Goal: Information Seeking & Learning: Learn about a topic

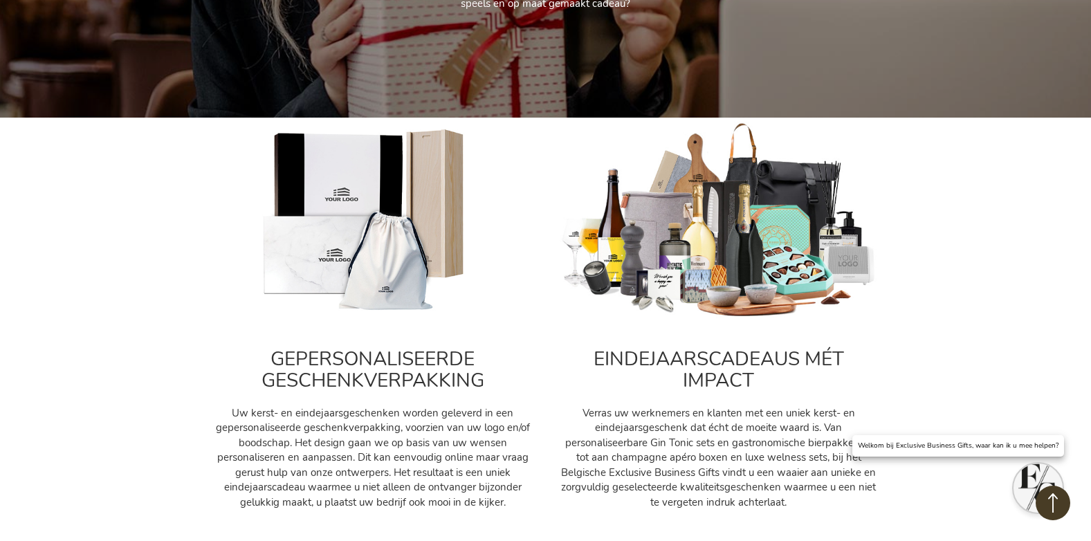
scroll to position [484, 0]
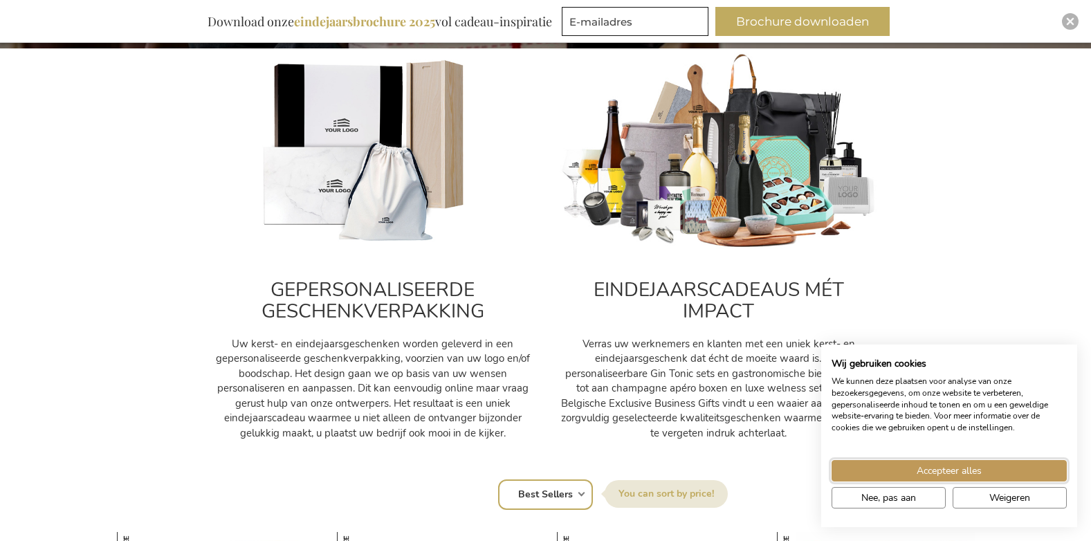
drag, startPoint x: 954, startPoint y: 471, endPoint x: 949, endPoint y: 458, distance: 14.0
click at [953, 469] on span "Accepteer alles" at bounding box center [949, 471] width 65 height 15
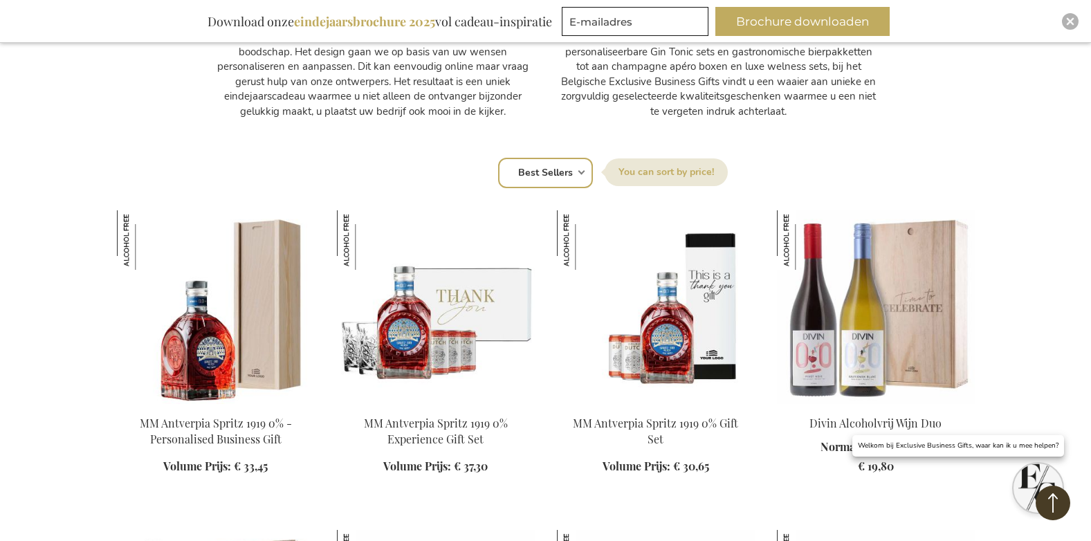
scroll to position [830, 0]
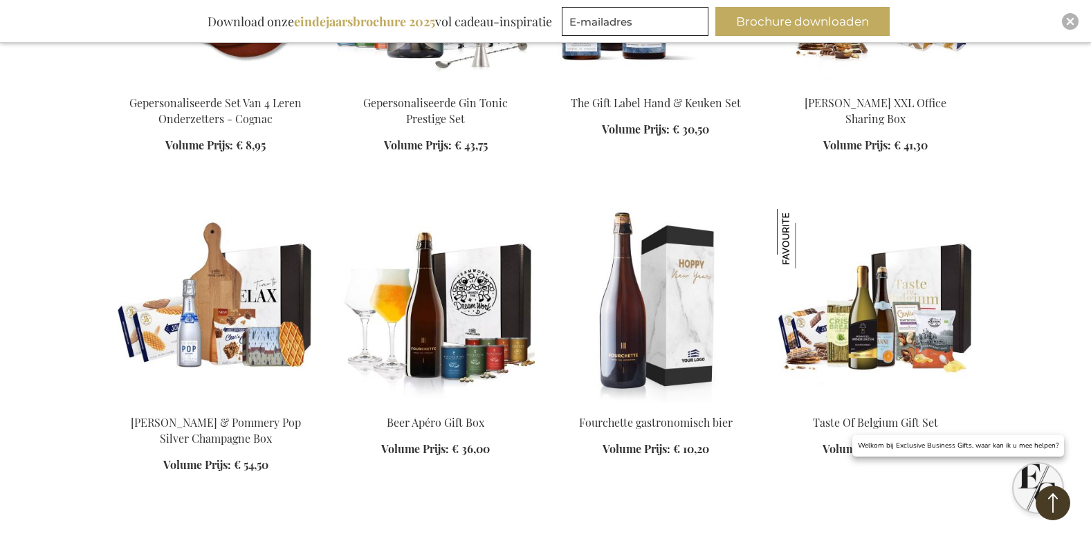
scroll to position [2699, 0]
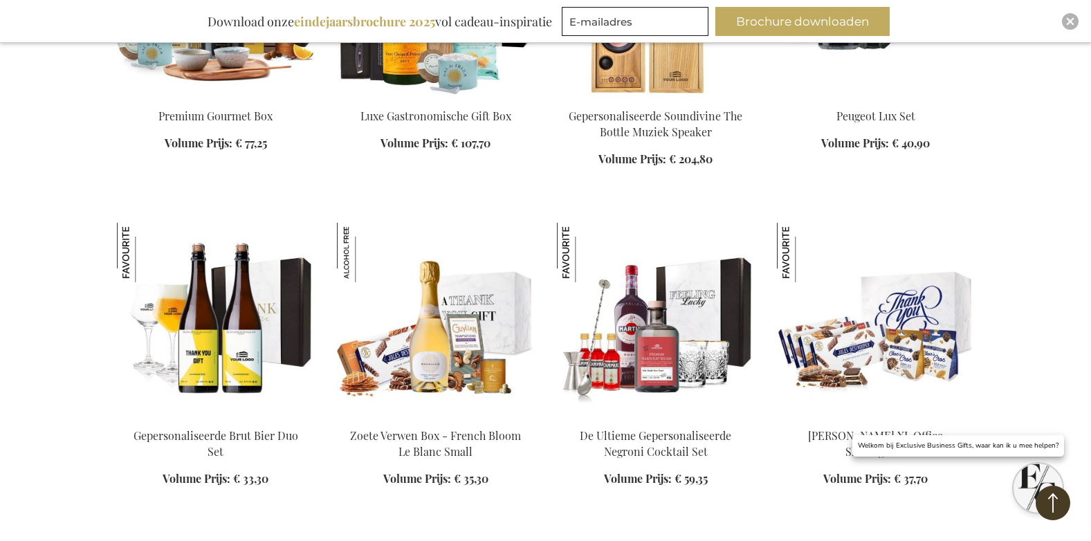
scroll to position [3460, 0]
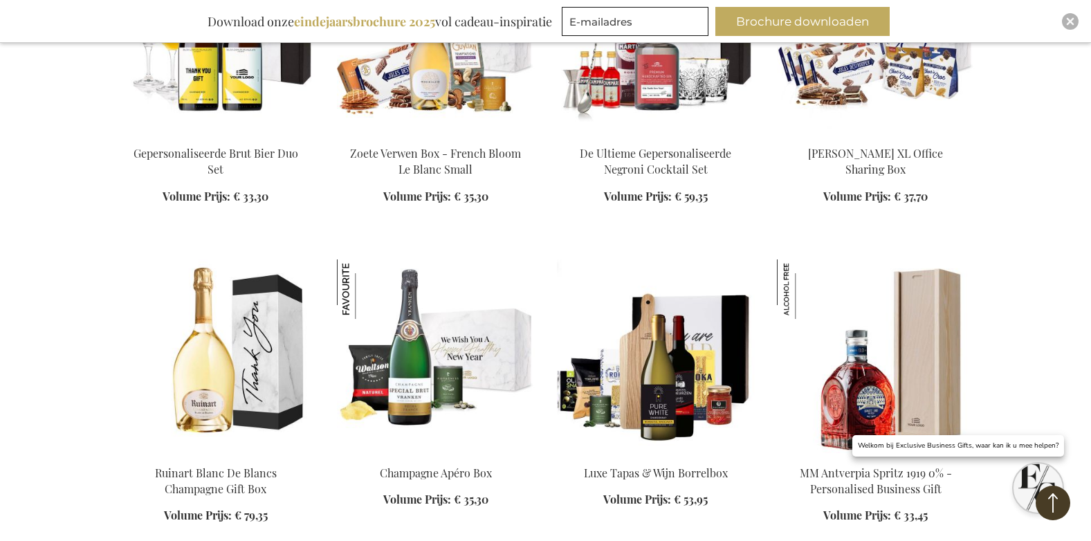
scroll to position [3668, 0]
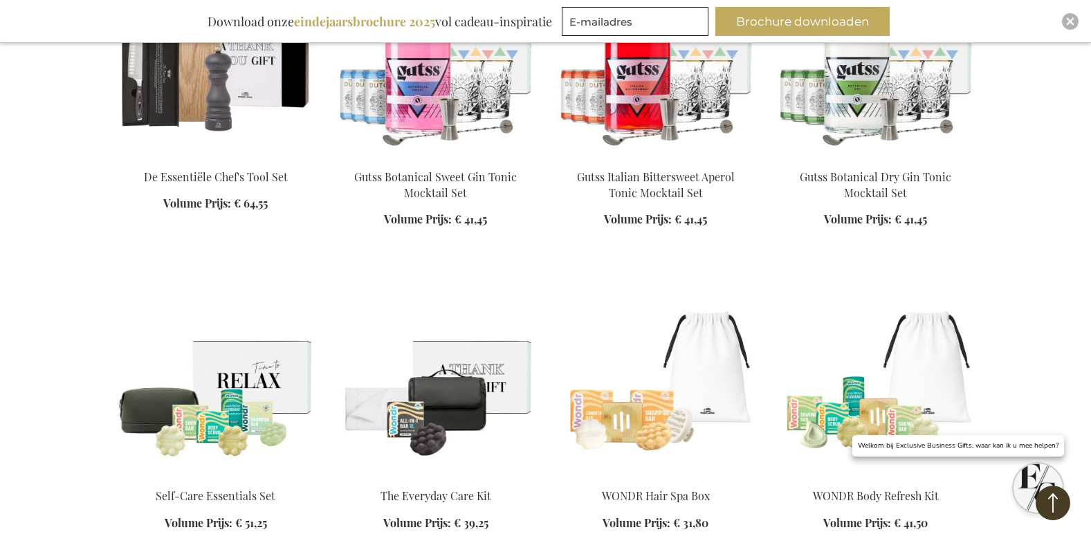
scroll to position [6575, 0]
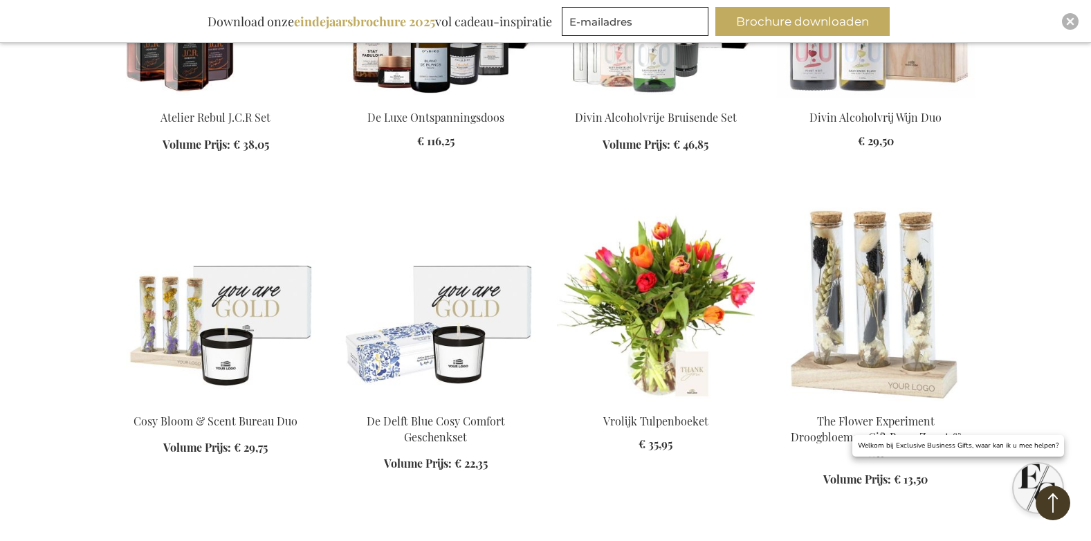
scroll to position [7544, 0]
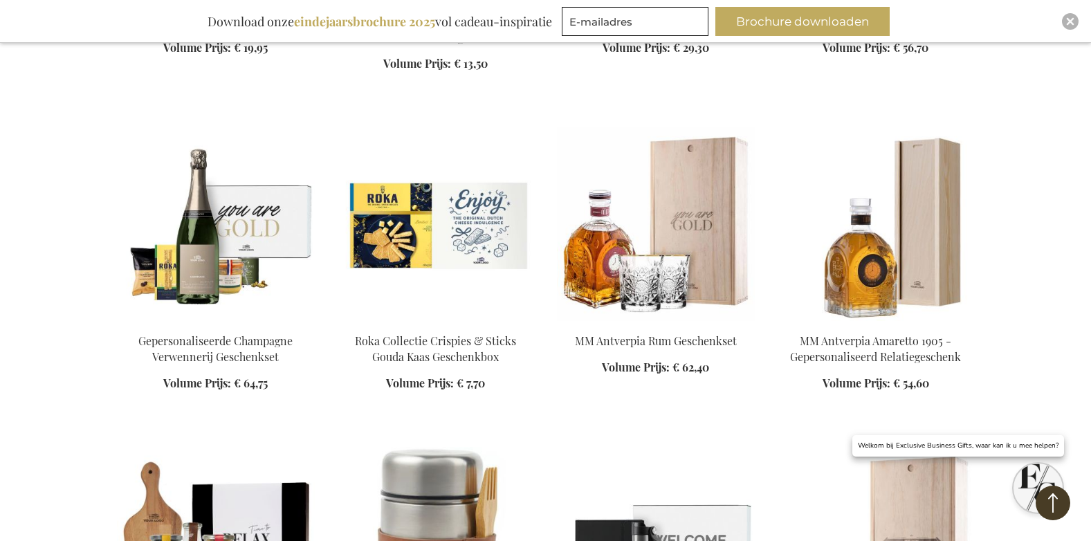
scroll to position [8305, 0]
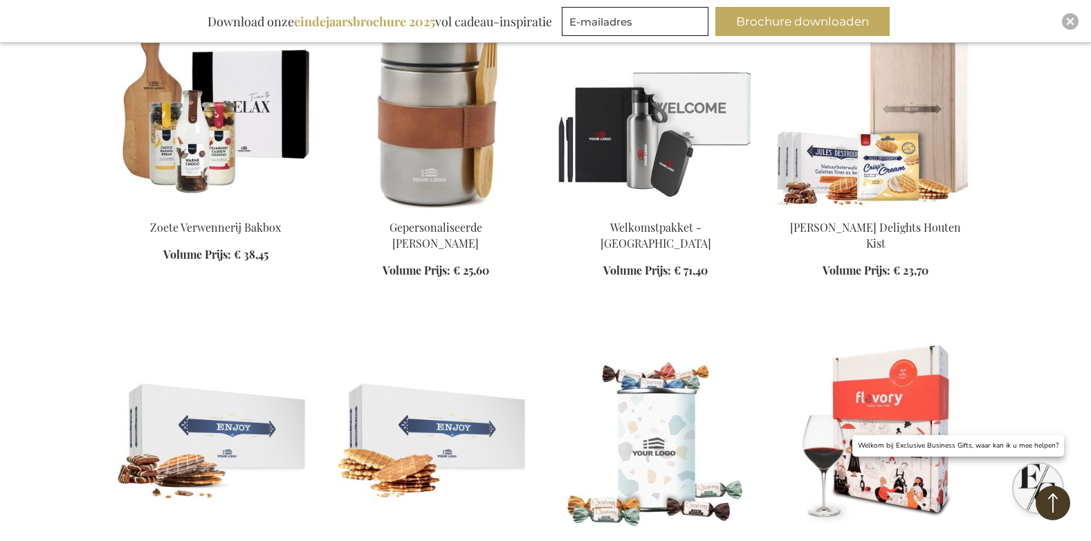
scroll to position [8789, 0]
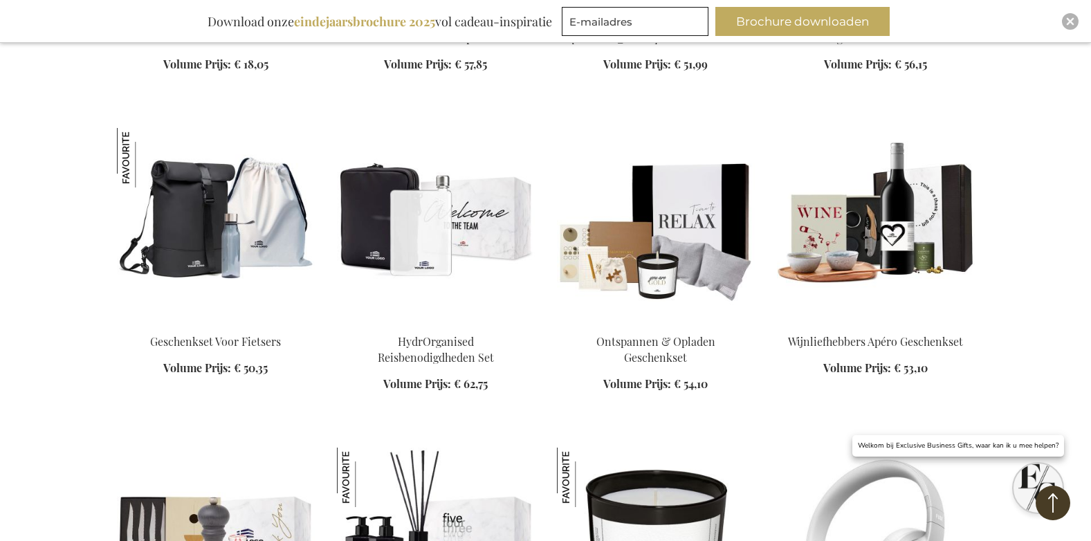
scroll to position [10312, 0]
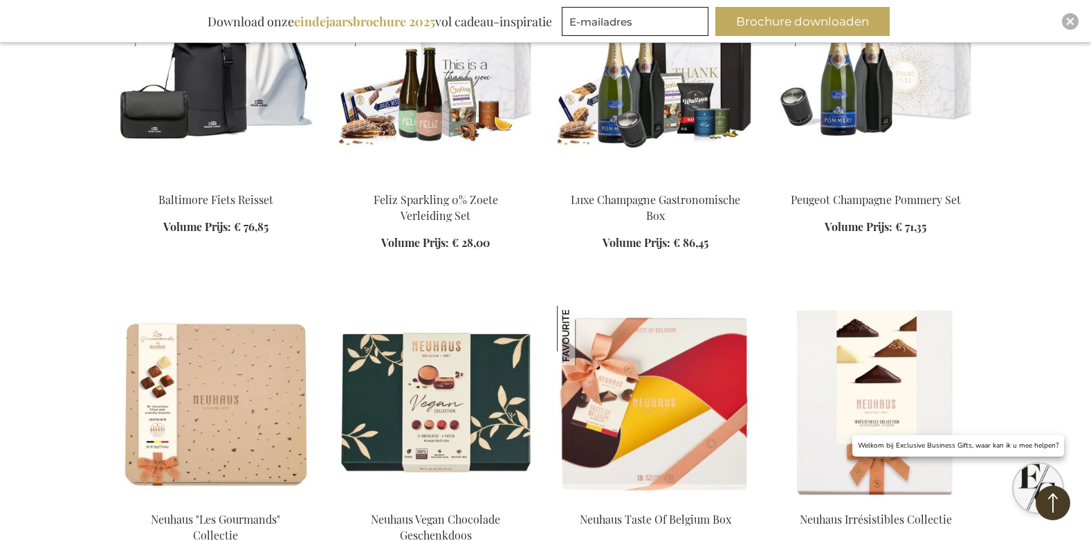
scroll to position [11350, 0]
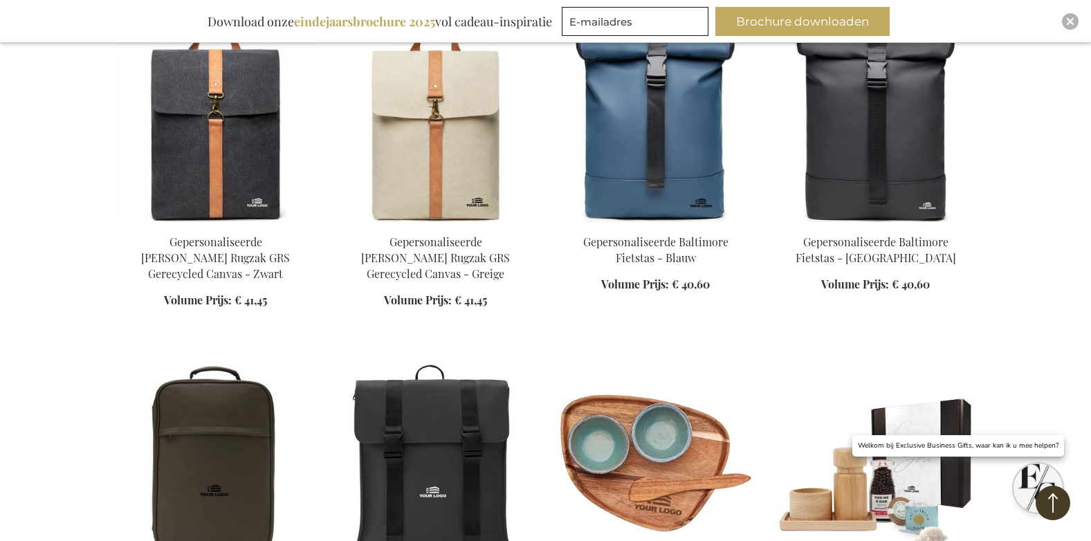
scroll to position [14049, 0]
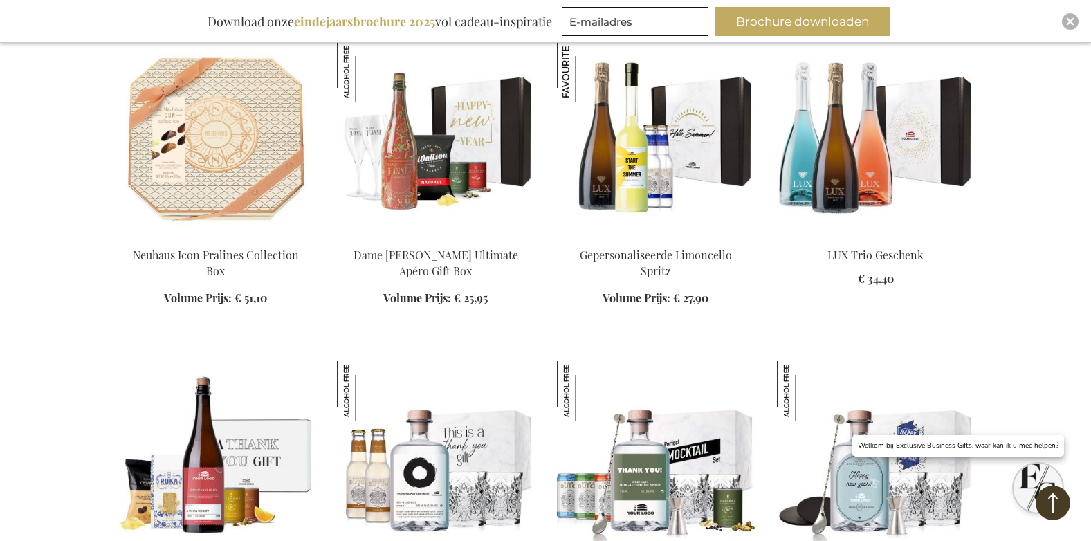
scroll to position [15226, 0]
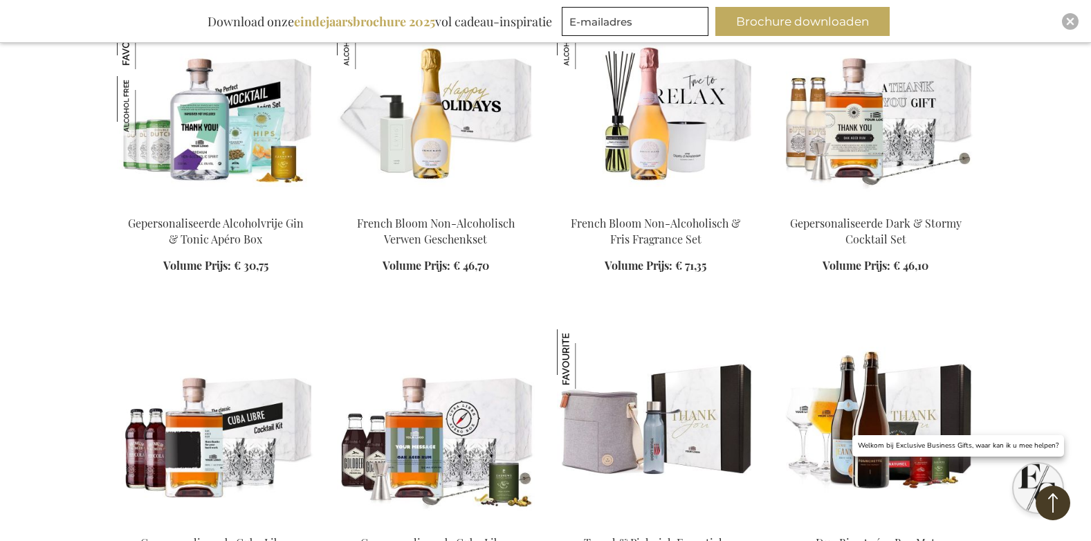
scroll to position [15918, 0]
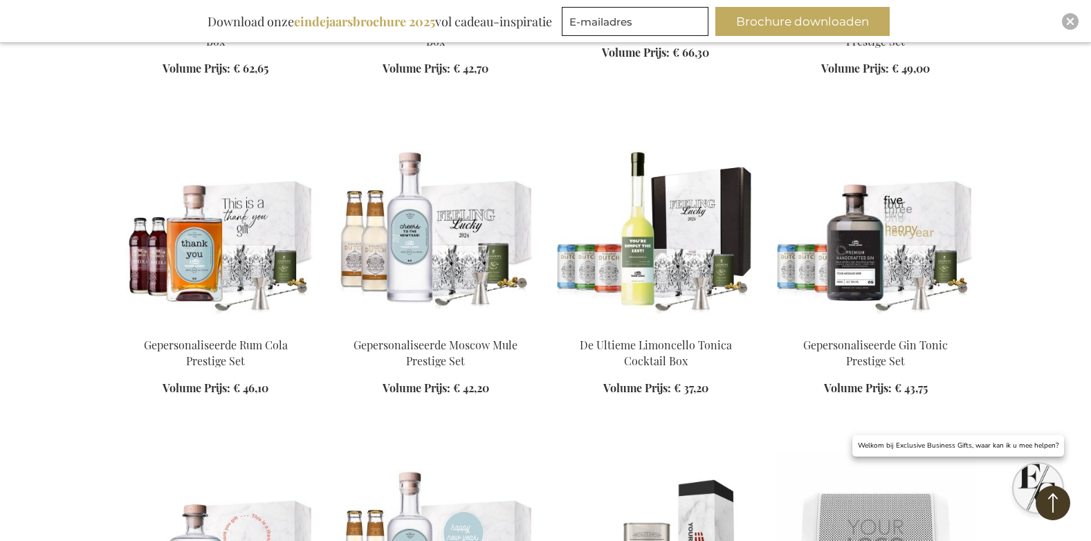
scroll to position [16736, 0]
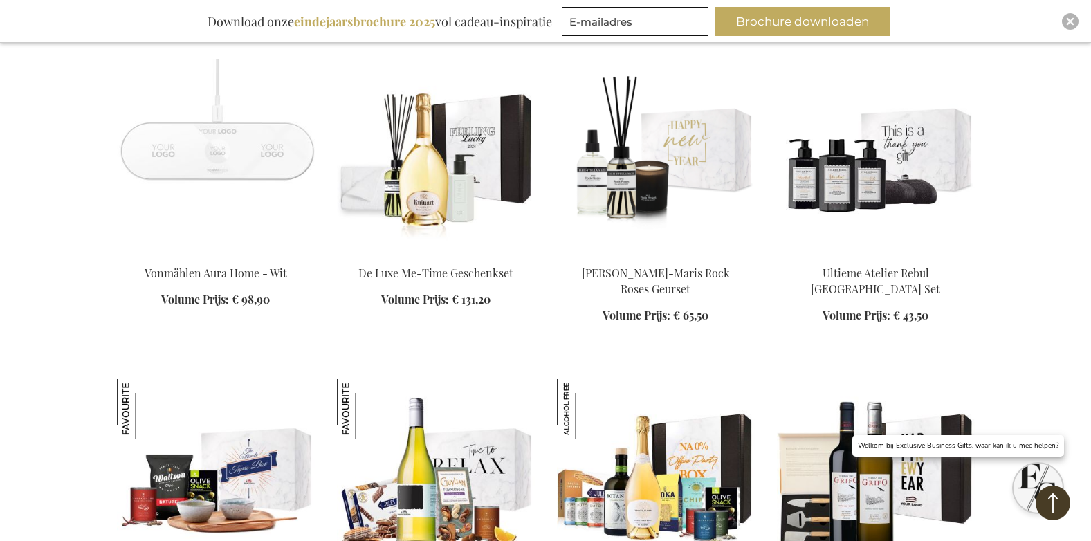
scroll to position [17371, 0]
